Goal: Use online tool/utility: Utilize a website feature to perform a specific function

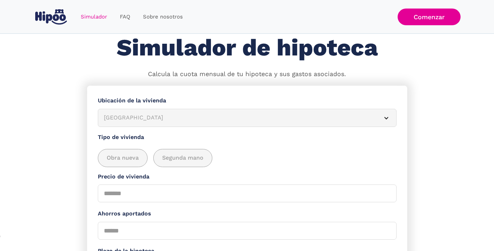
scroll to position [32, 0]
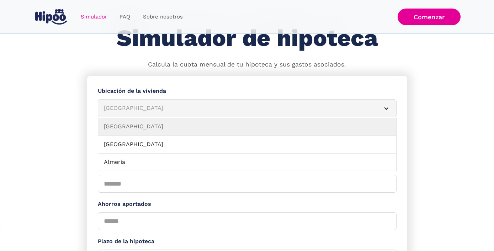
click at [119, 96] on div "**********" at bounding box center [247, 104] width 299 height 16
click at [119, 112] on article "[GEOGRAPHIC_DATA]" at bounding box center [247, 108] width 299 height 18
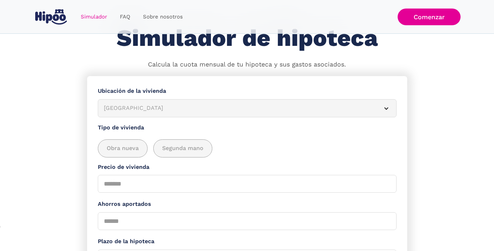
click at [119, 112] on article "[GEOGRAPHIC_DATA]" at bounding box center [247, 108] width 299 height 18
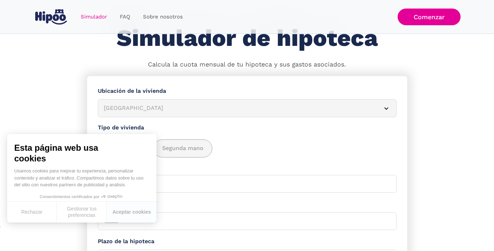
click at [41, 207] on button "Rechazar" at bounding box center [32, 212] width 50 height 21
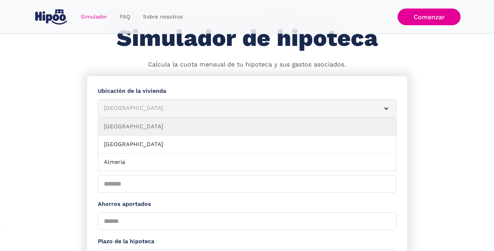
click at [142, 107] on div "[GEOGRAPHIC_DATA]" at bounding box center [239, 108] width 270 height 9
click at [136, 114] on article "[GEOGRAPHIC_DATA]" at bounding box center [247, 108] width 299 height 18
click at [137, 103] on article "[GEOGRAPHIC_DATA]" at bounding box center [247, 108] width 299 height 18
click at [132, 110] on div "[GEOGRAPHIC_DATA]" at bounding box center [239, 108] width 270 height 9
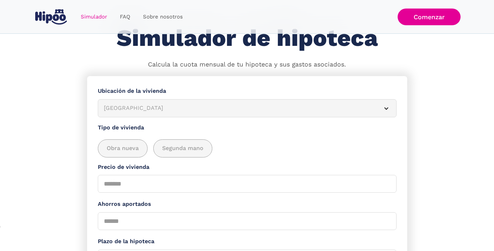
click at [132, 110] on div "[GEOGRAPHIC_DATA]" at bounding box center [239, 108] width 270 height 9
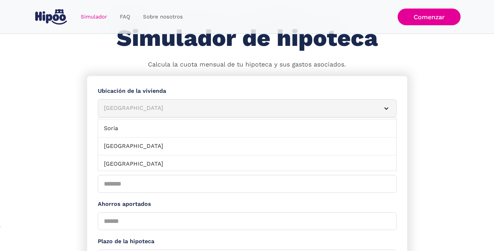
scroll to position [713, 0]
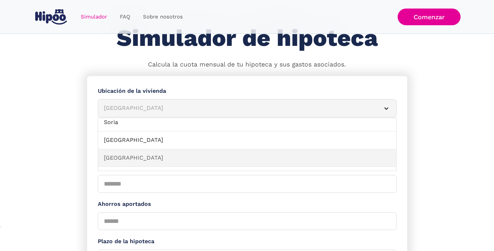
click at [123, 149] on link "[GEOGRAPHIC_DATA]" at bounding box center [247, 158] width 298 height 18
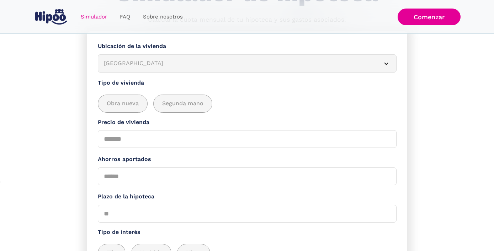
scroll to position [98, 0]
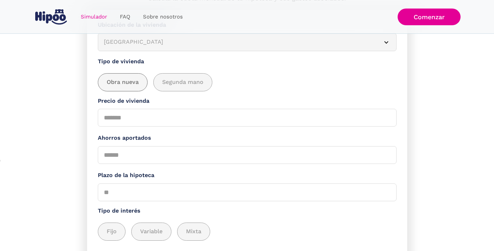
click at [131, 84] on span "Obra nueva" at bounding box center [123, 82] width 32 height 9
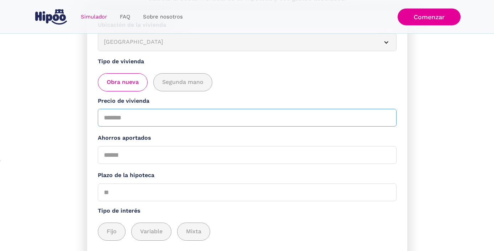
click at [128, 121] on input "Precio de vivienda" at bounding box center [247, 118] width 299 height 18
type input "******"
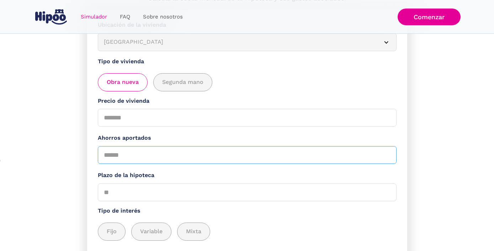
click at [135, 153] on input "Ahorros aportados" at bounding box center [247, 155] width 299 height 18
type input "*****"
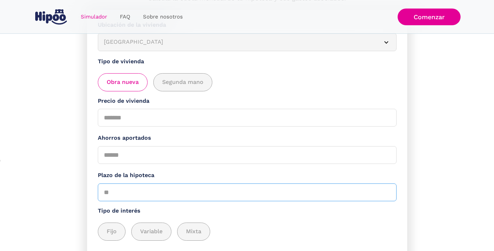
click at [137, 189] on input "Plazo de la hipoteca" at bounding box center [247, 192] width 299 height 18
type input "**"
click at [78, 215] on section "**********" at bounding box center [247, 161] width 494 height 303
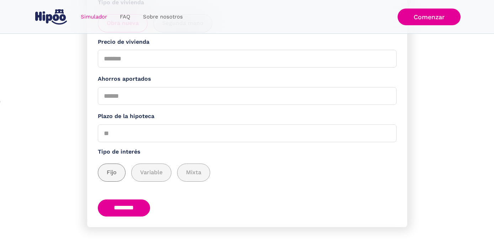
scroll to position [157, 0]
click at [121, 164] on div "add_description_here" at bounding box center [111, 172] width 27 height 17
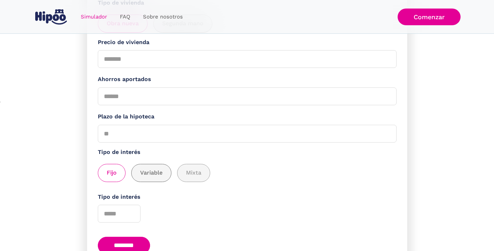
click at [143, 169] on span "Variable" at bounding box center [151, 173] width 22 height 9
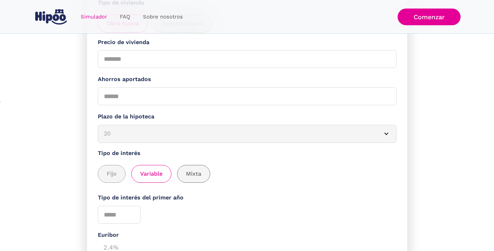
click at [185, 167] on div "add_description_here" at bounding box center [193, 173] width 32 height 17
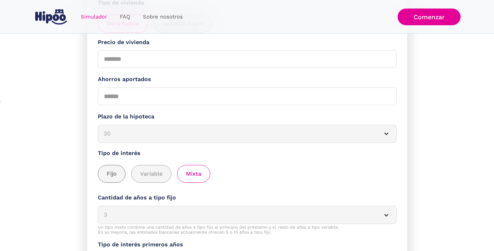
click at [113, 171] on span "Fijo" at bounding box center [112, 174] width 10 height 9
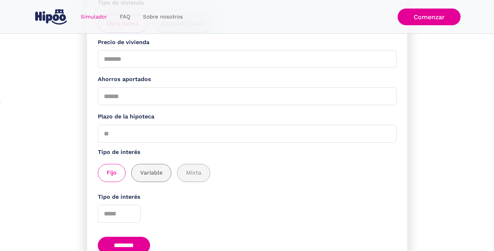
click at [149, 179] on label "Variable" at bounding box center [151, 173] width 40 height 18
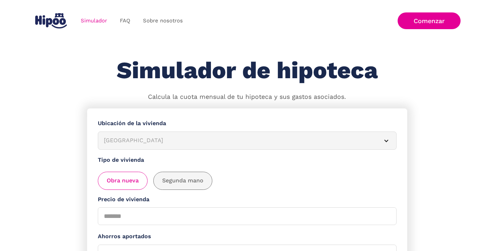
scroll to position [0, 0]
